Goal: Information Seeking & Learning: Find specific fact

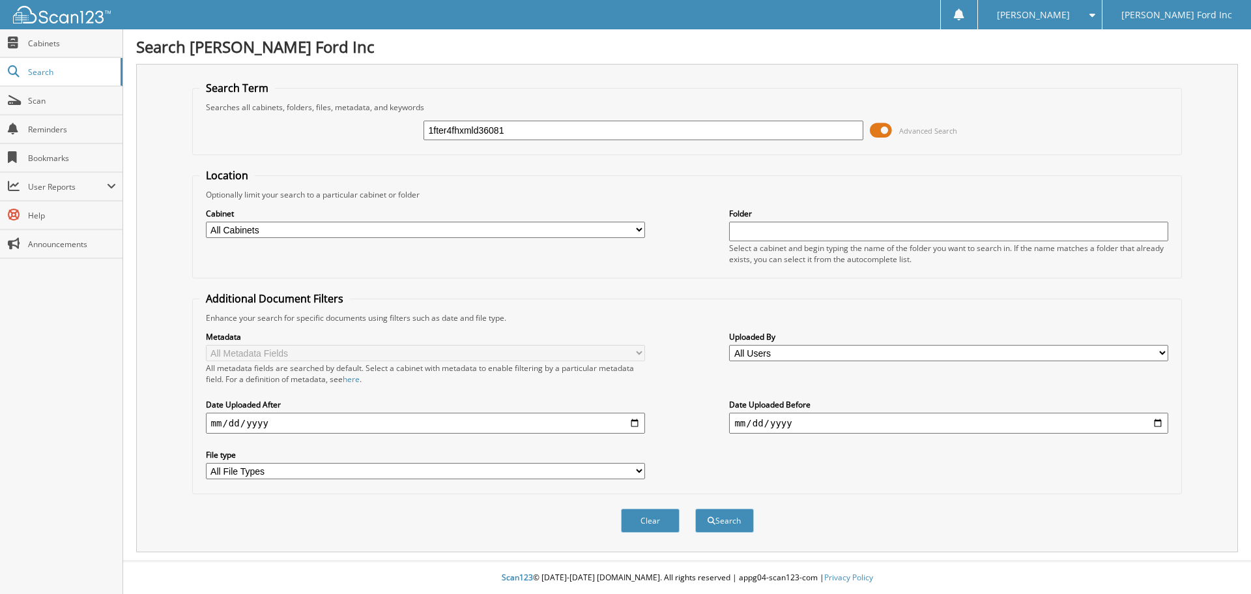
type input "1fter4fhxmld36081"
click at [695, 508] on button "Search" at bounding box center [724, 520] width 59 height 24
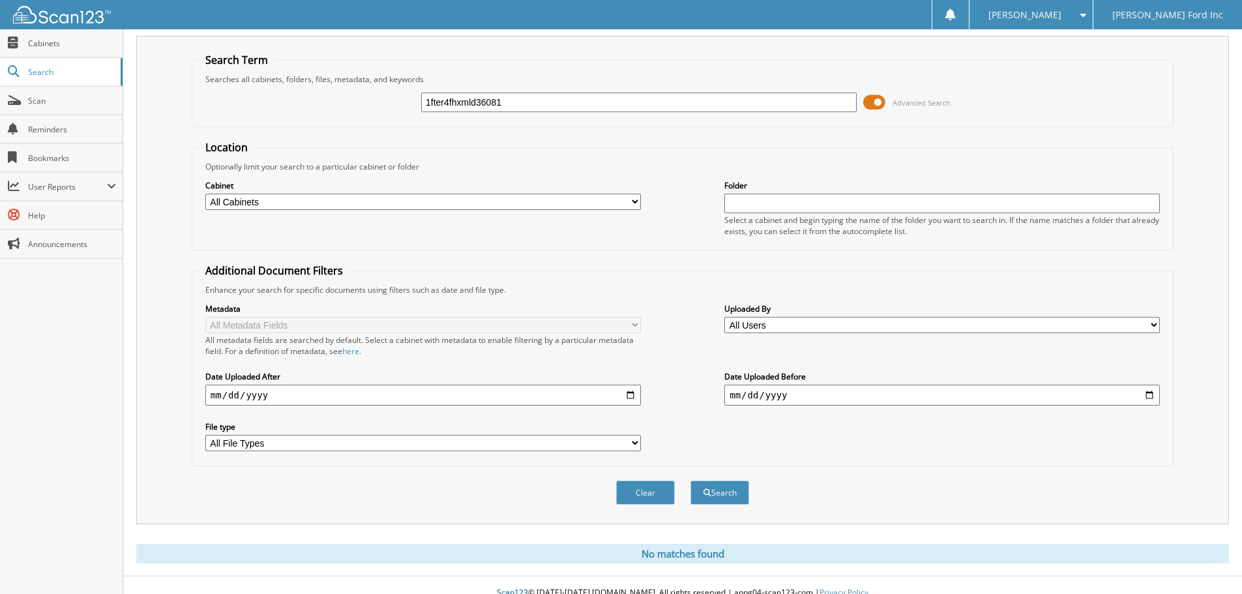
scroll to position [44, 0]
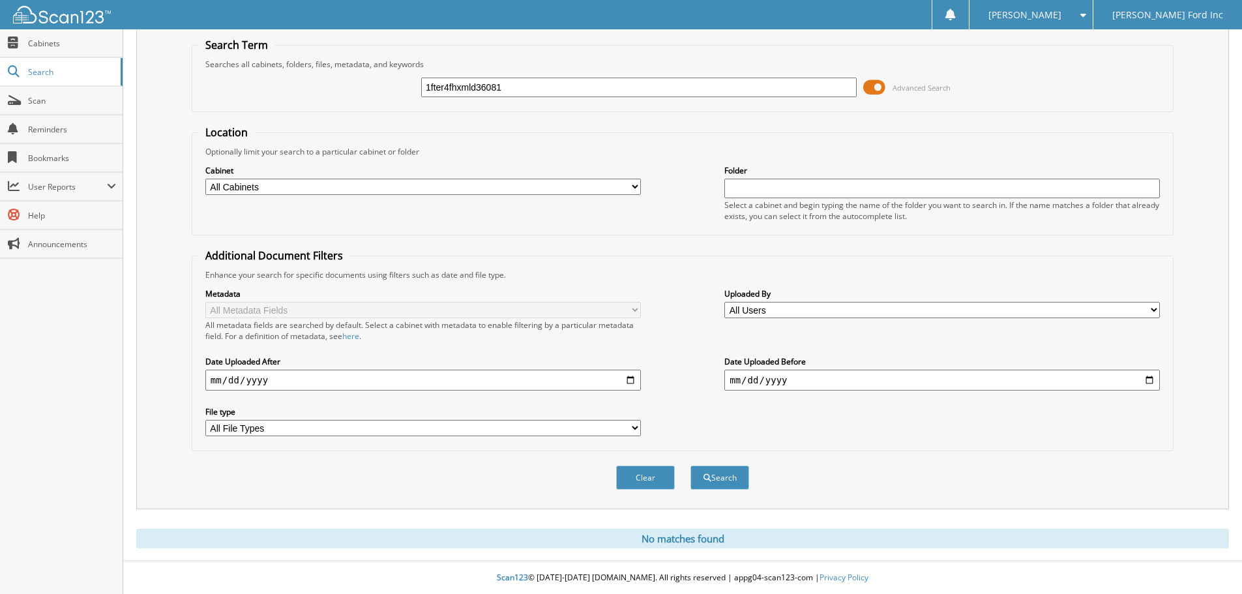
click at [514, 84] on input "1fter4fhxmld36081" at bounding box center [638, 88] width 435 height 20
type input "1fter4fhxmld36081"
click at [690, 465] on button "Search" at bounding box center [719, 477] width 59 height 24
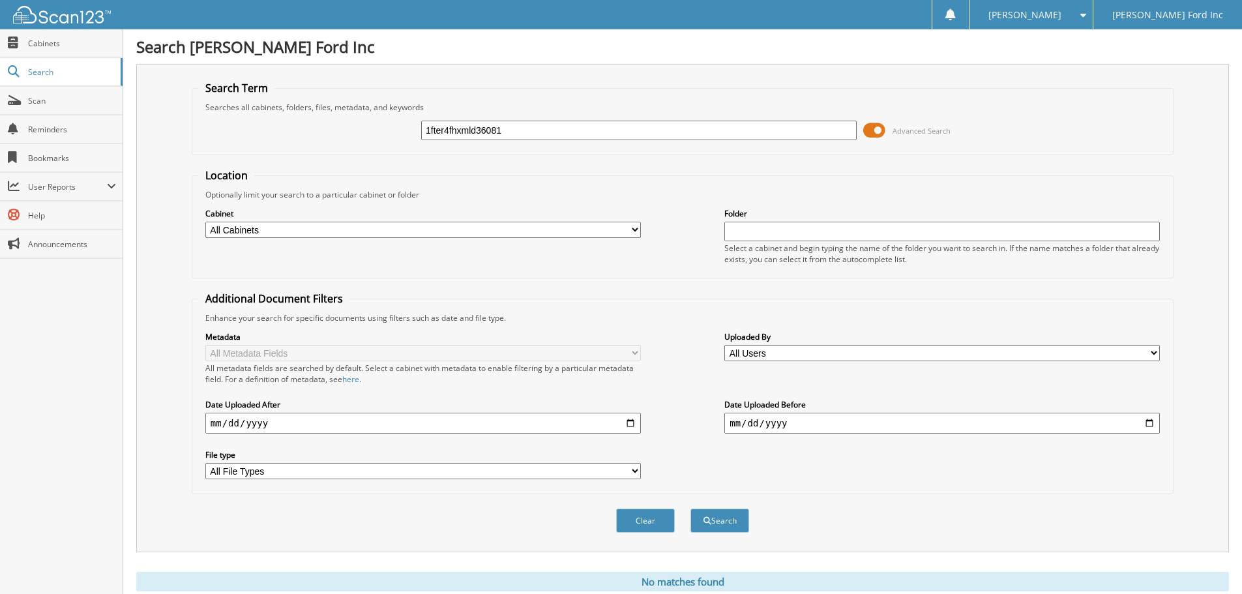
click at [512, 136] on input "1fter4fhxmld36081" at bounding box center [638, 131] width 435 height 20
type input "albert kramer"
click at [690, 508] on button "Search" at bounding box center [719, 520] width 59 height 24
click at [736, 518] on button "Search" at bounding box center [719, 520] width 59 height 24
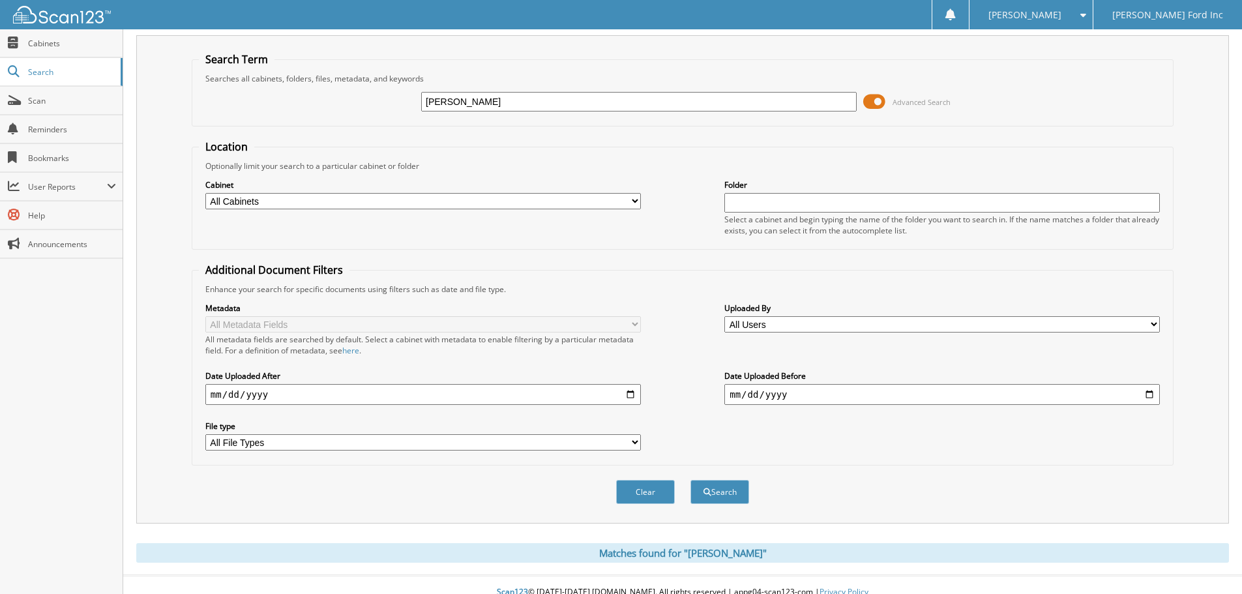
scroll to position [44, 0]
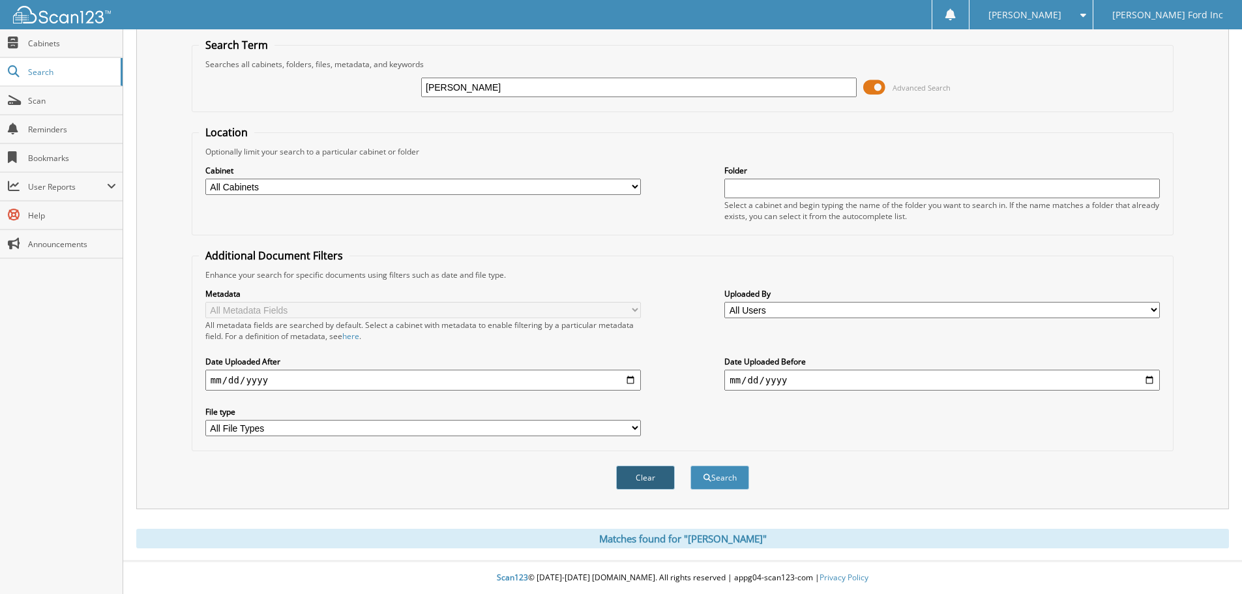
click at [652, 478] on button "Clear" at bounding box center [645, 477] width 59 height 24
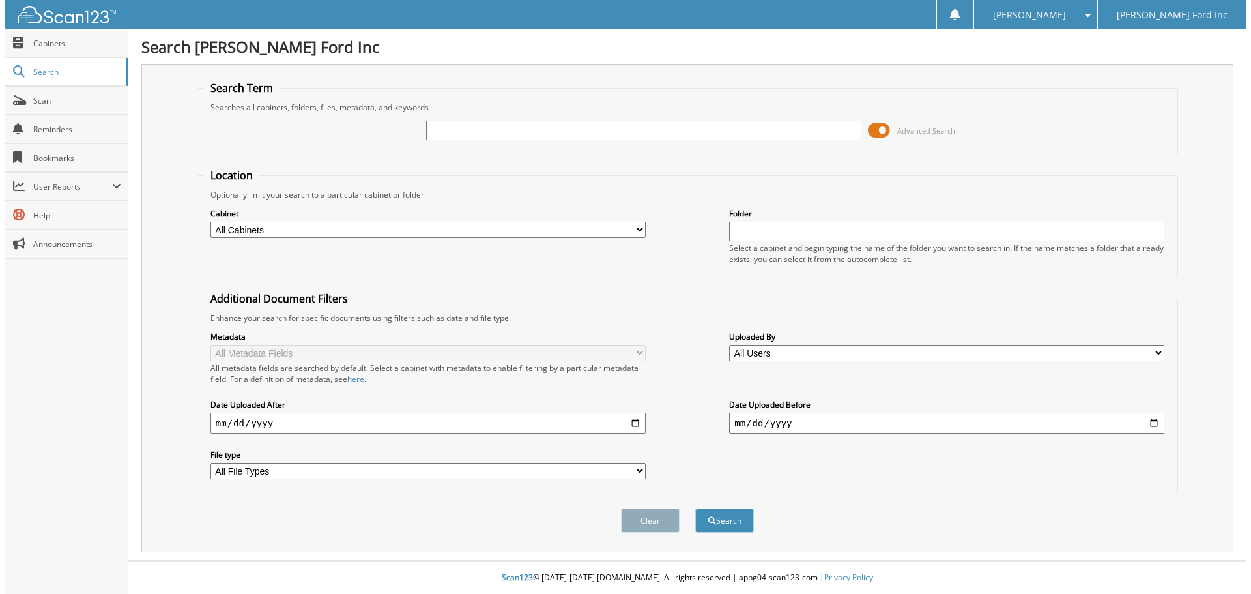
scroll to position [0, 0]
click at [467, 126] on input "text" at bounding box center [643, 131] width 439 height 20
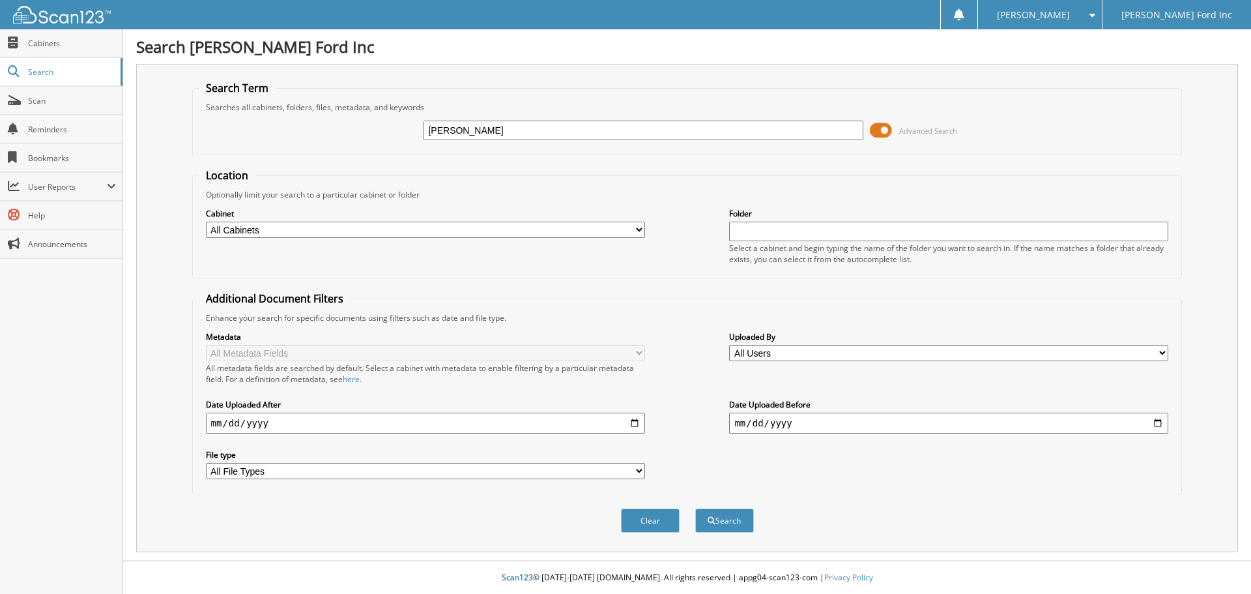
type input "[PERSON_NAME]"
click at [695, 508] on button "Search" at bounding box center [724, 520] width 59 height 24
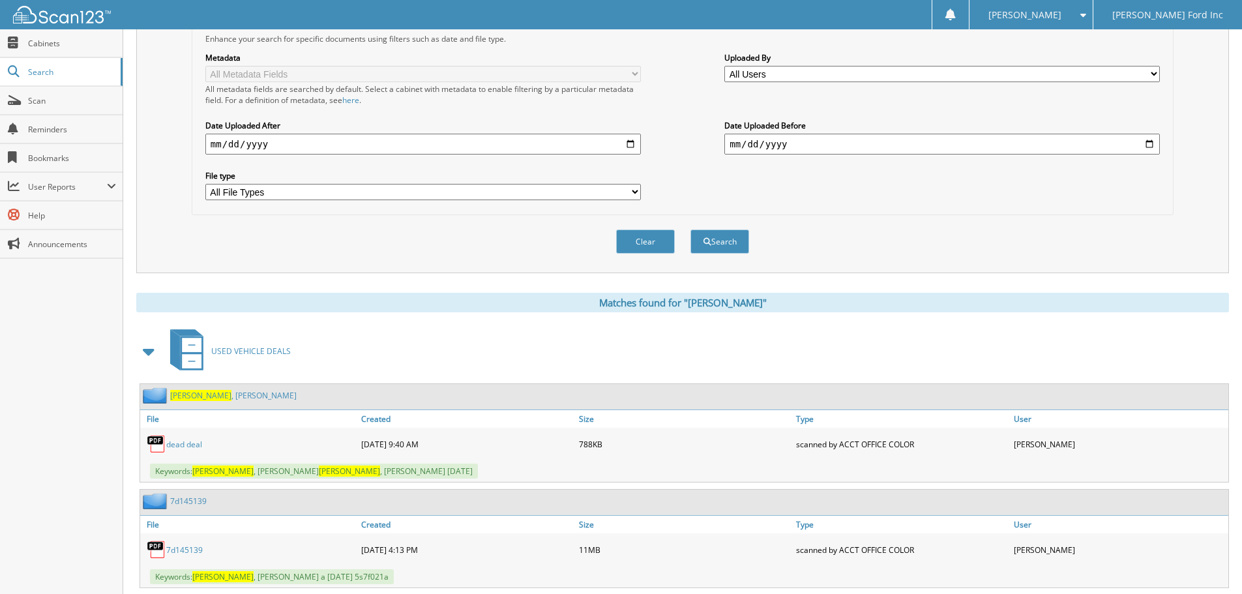
scroll to position [272, 0]
